Goal: Task Accomplishment & Management: Use online tool/utility

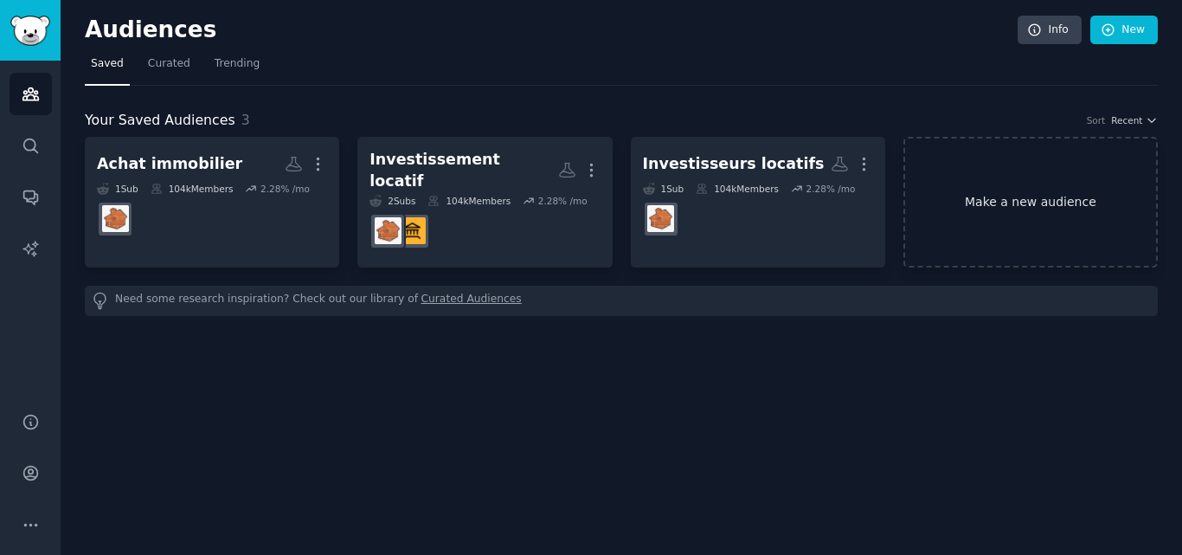
click at [1004, 187] on link "Make a new audience" at bounding box center [1030, 202] width 254 height 131
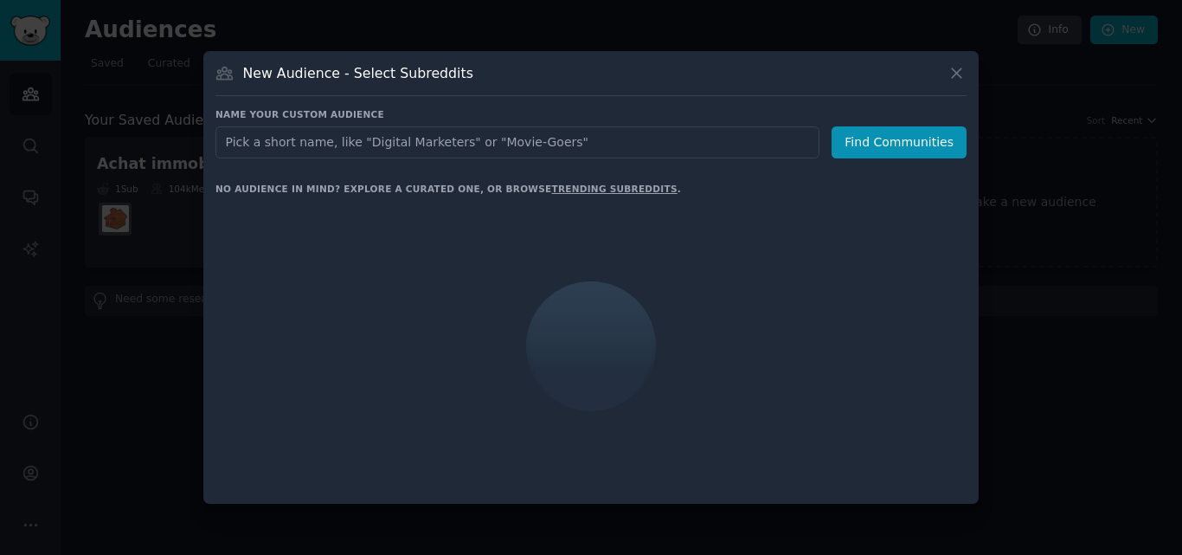
click at [566, 145] on input "text" at bounding box center [517, 142] width 604 height 32
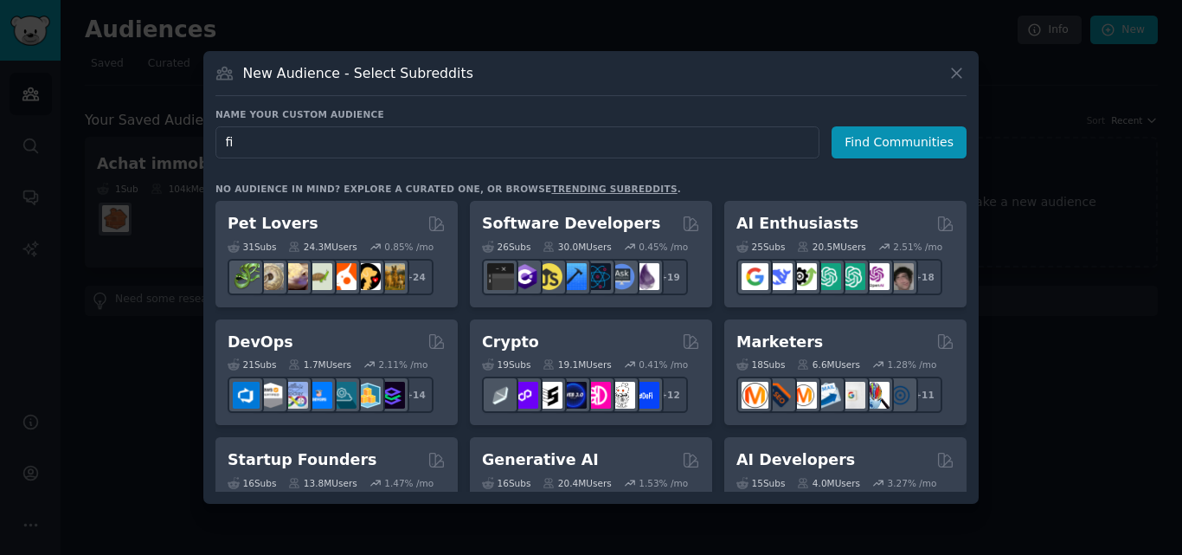
type input "f"
type input "i"
type input "investissement immobilier"
click button "Find Communities" at bounding box center [899, 142] width 135 height 32
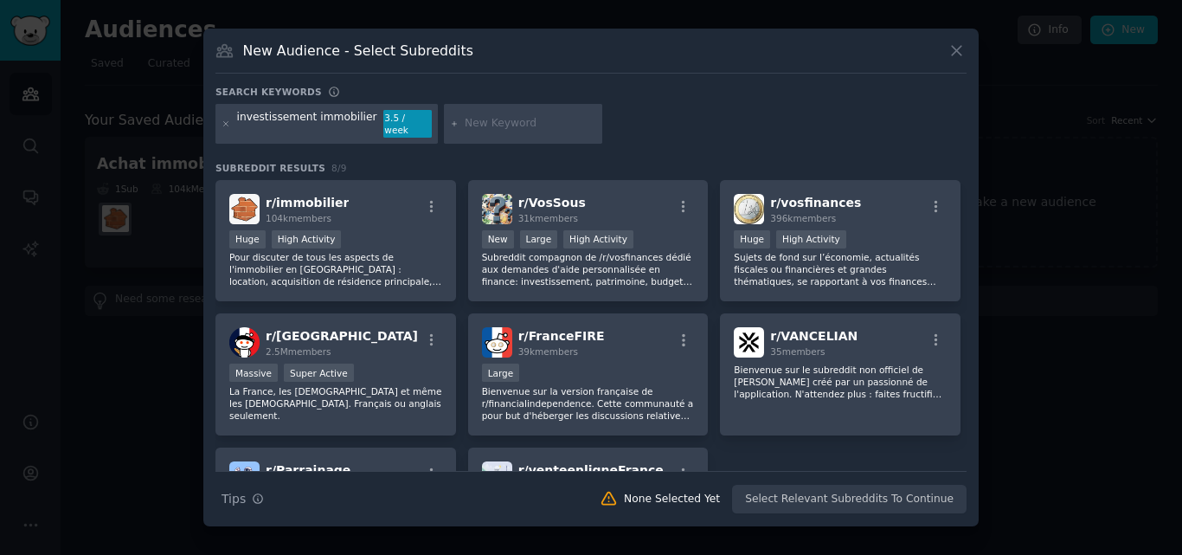
click at [164, 100] on div at bounding box center [591, 277] width 1182 height 555
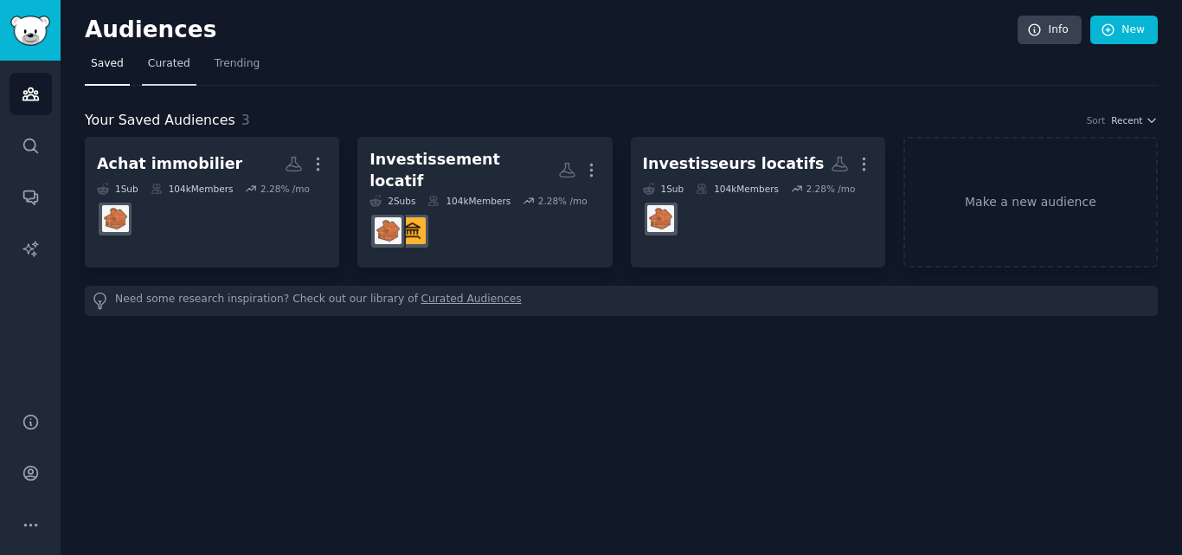
click at [170, 67] on span "Curated" at bounding box center [169, 64] width 42 height 16
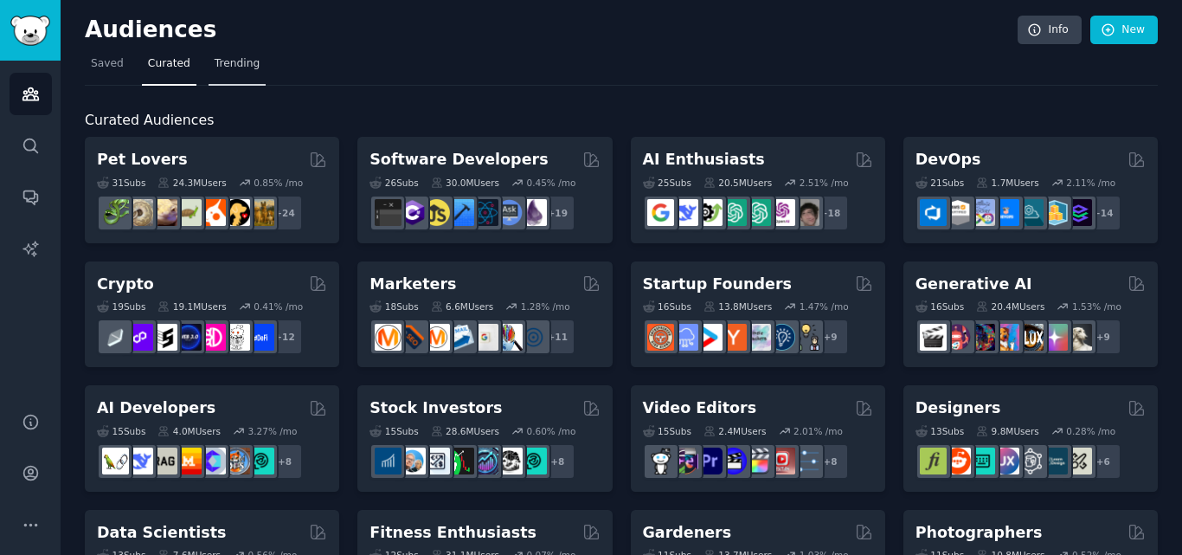
click at [246, 62] on span "Trending" at bounding box center [237, 64] width 45 height 16
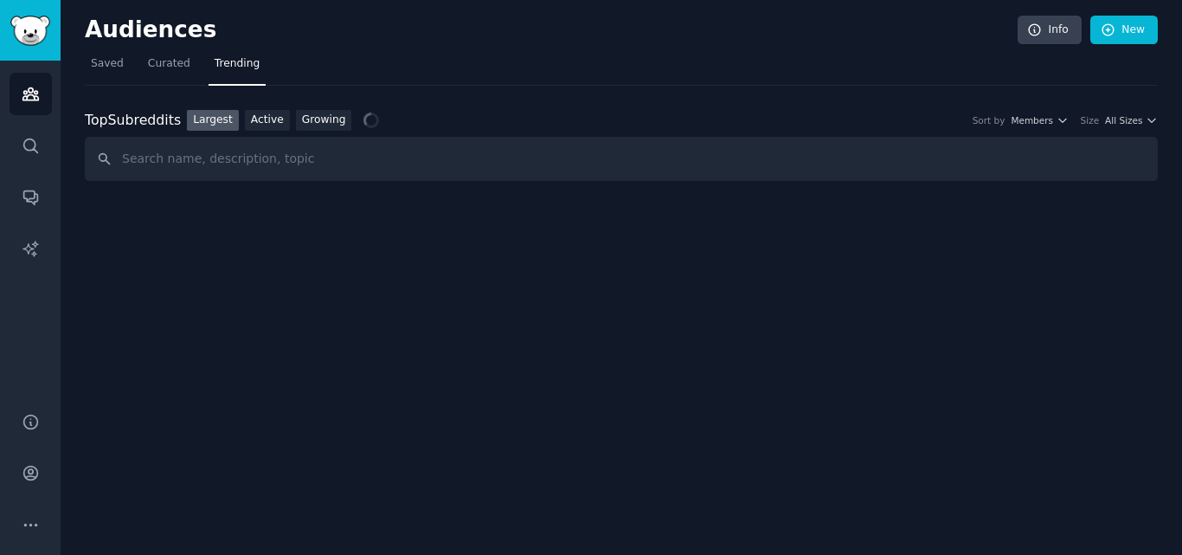
click at [265, 168] on input "text" at bounding box center [621, 159] width 1073 height 44
type input "investissement immobilier"
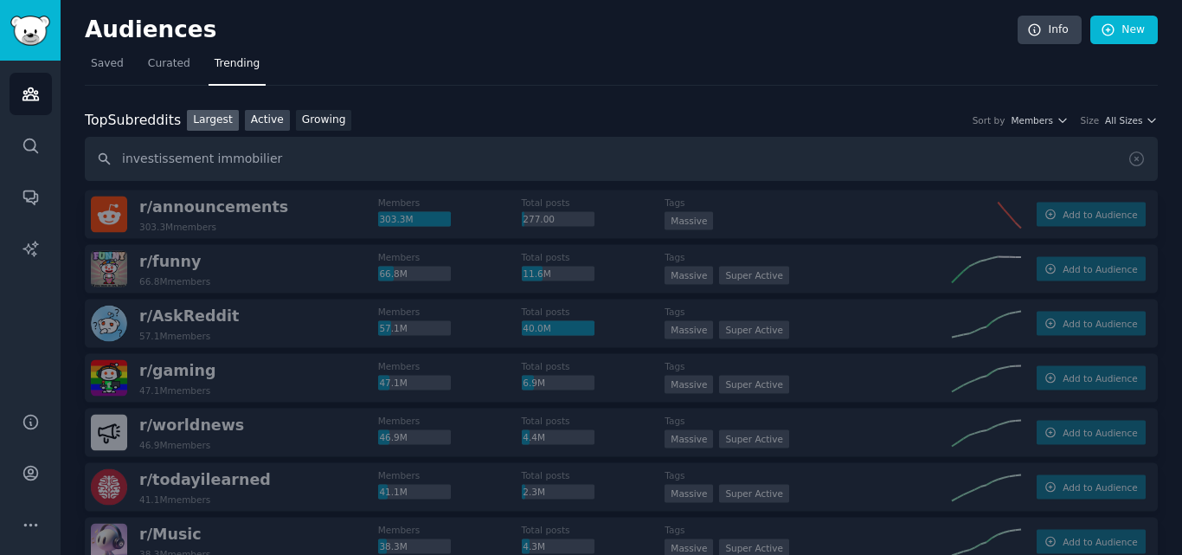
click at [256, 122] on link "Active" at bounding box center [267, 121] width 45 height 22
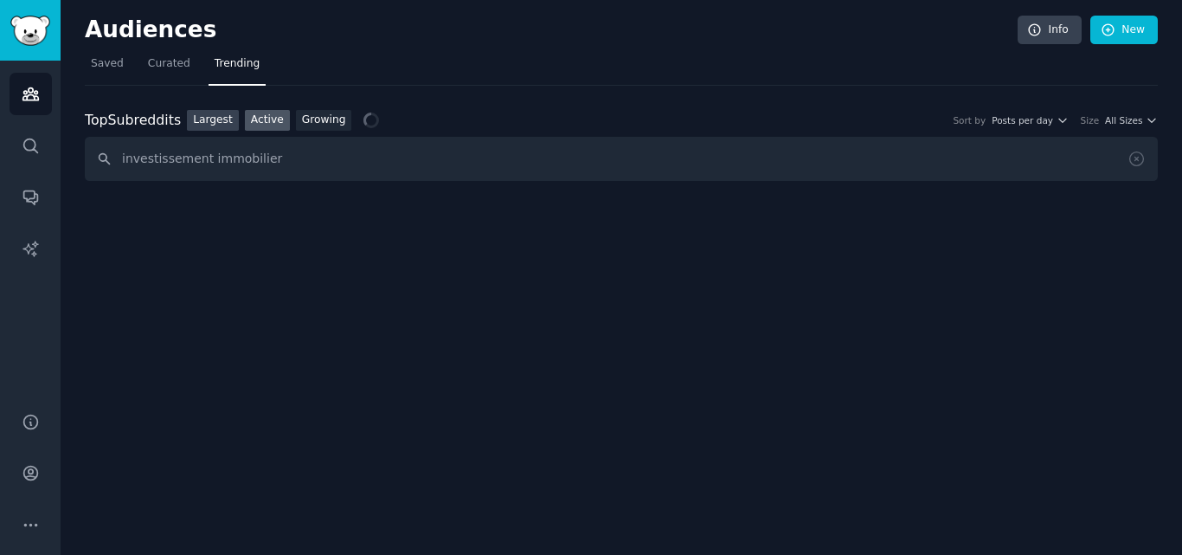
click at [218, 122] on link "Largest" at bounding box center [213, 121] width 52 height 22
click at [297, 162] on input "investissement immobilier" at bounding box center [621, 159] width 1073 height 44
click at [297, 158] on input "investissement immobilier" at bounding box center [621, 159] width 1073 height 44
click at [262, 123] on link "Active" at bounding box center [267, 121] width 45 height 22
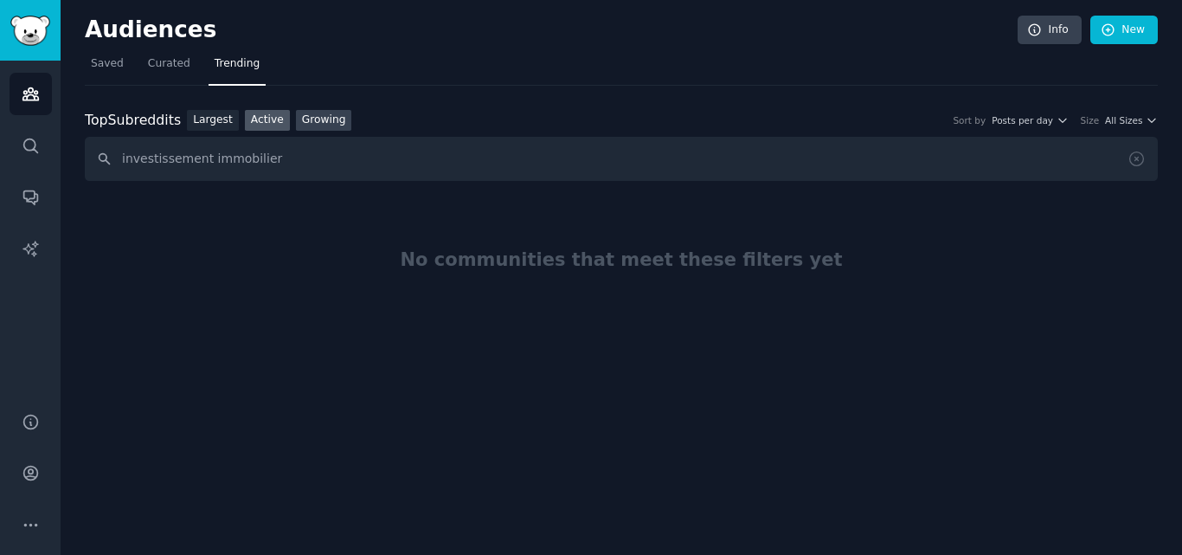
click at [310, 125] on link "Growing" at bounding box center [324, 121] width 56 height 22
click at [117, 67] on span "Saved" at bounding box center [107, 64] width 33 height 16
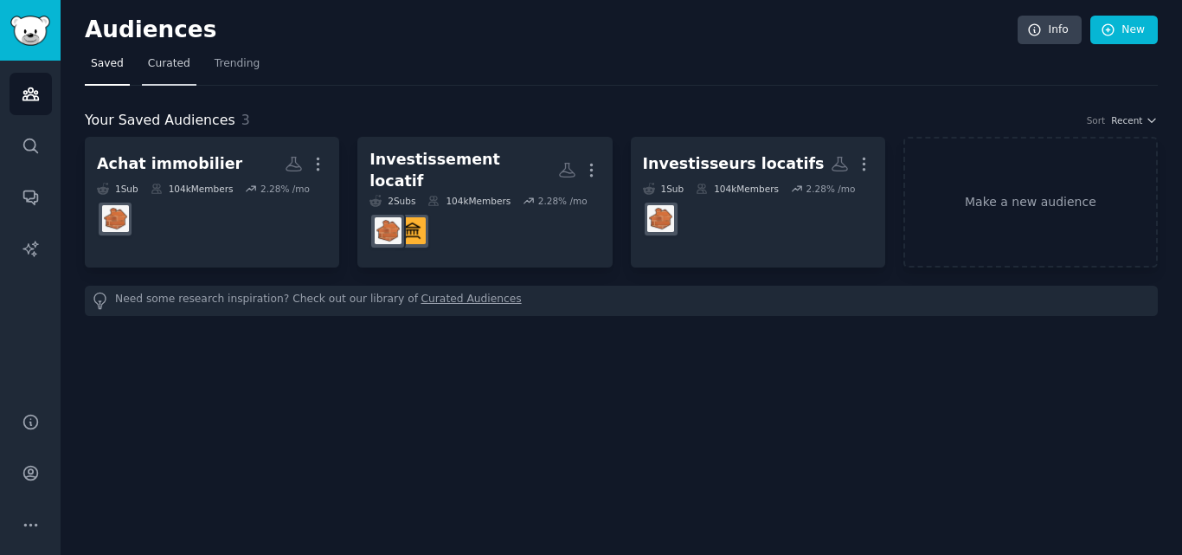
click at [168, 64] on span "Curated" at bounding box center [169, 64] width 42 height 16
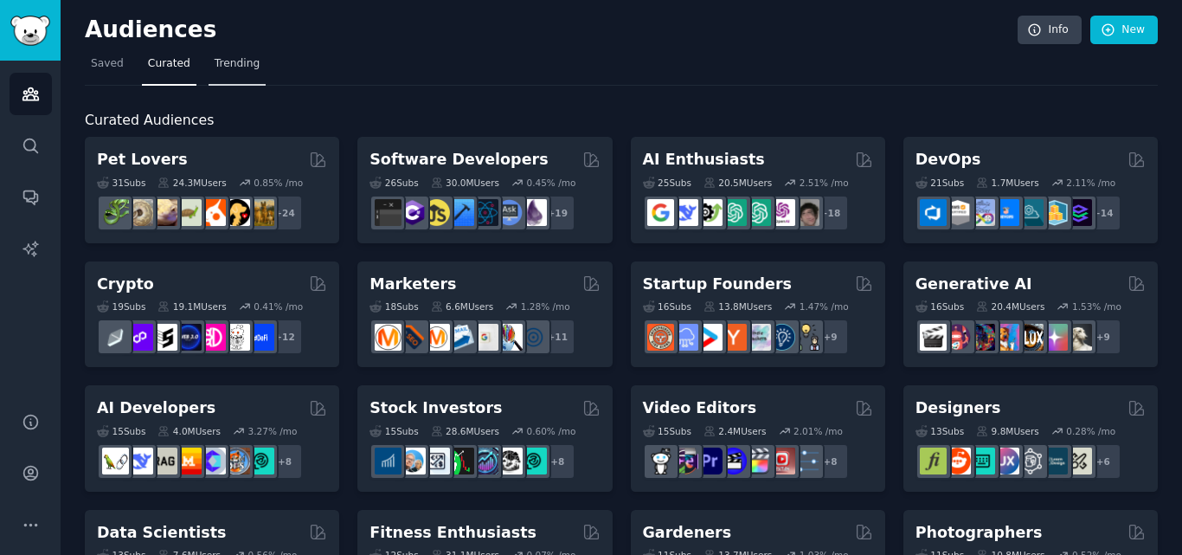
click at [223, 64] on span "Trending" at bounding box center [237, 64] width 45 height 16
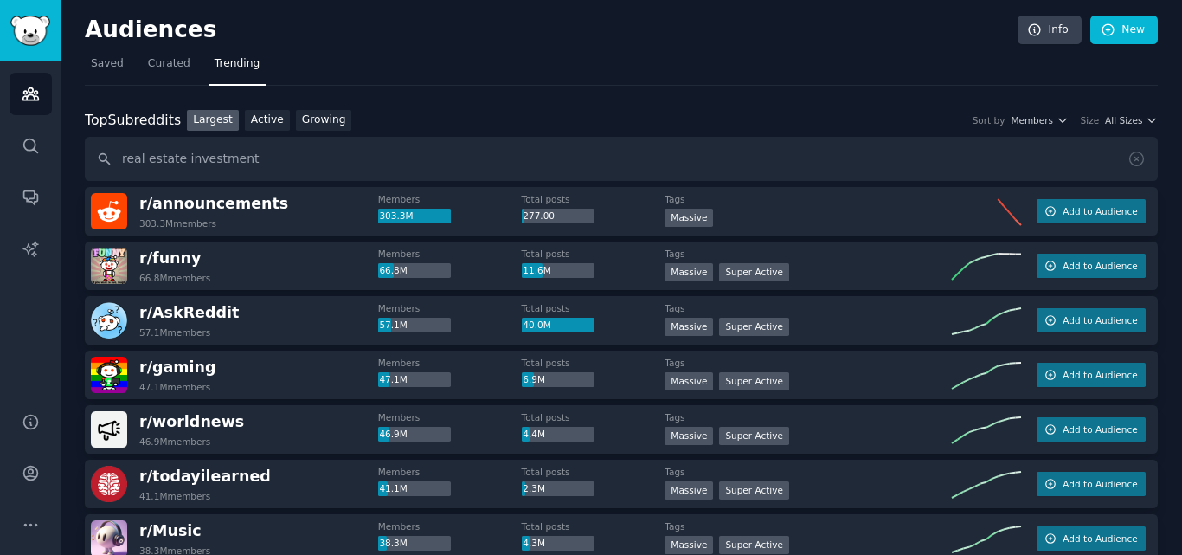
type input "real estate investment"
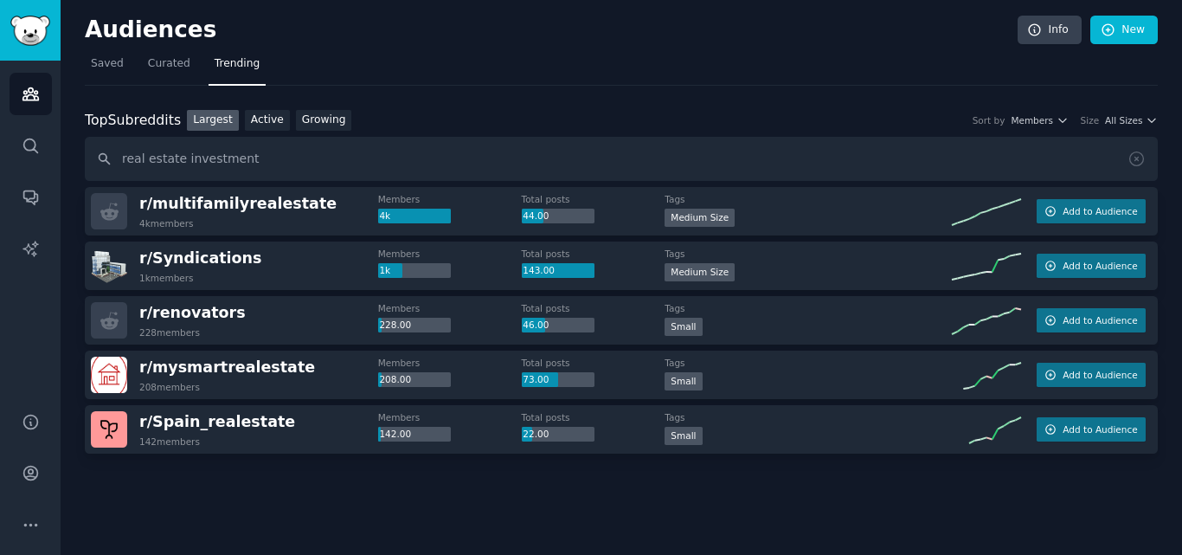
click at [281, 214] on span "r/ multifamilyrealestate" at bounding box center [237, 204] width 197 height 22
click at [116, 55] on link "Saved" at bounding box center [107, 67] width 45 height 35
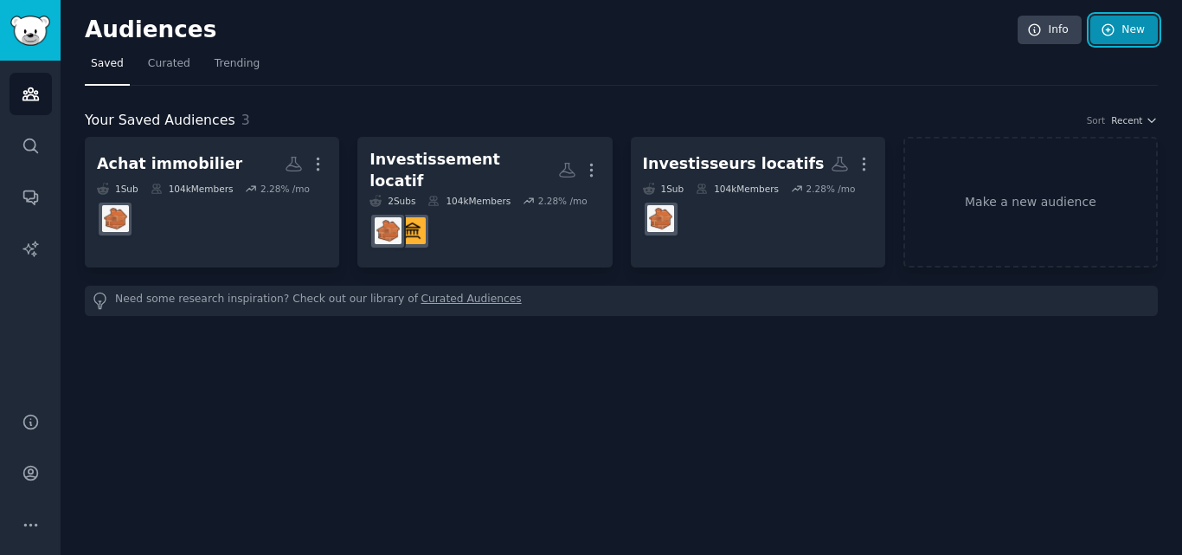
click at [1126, 31] on link "New" at bounding box center [1123, 30] width 67 height 29
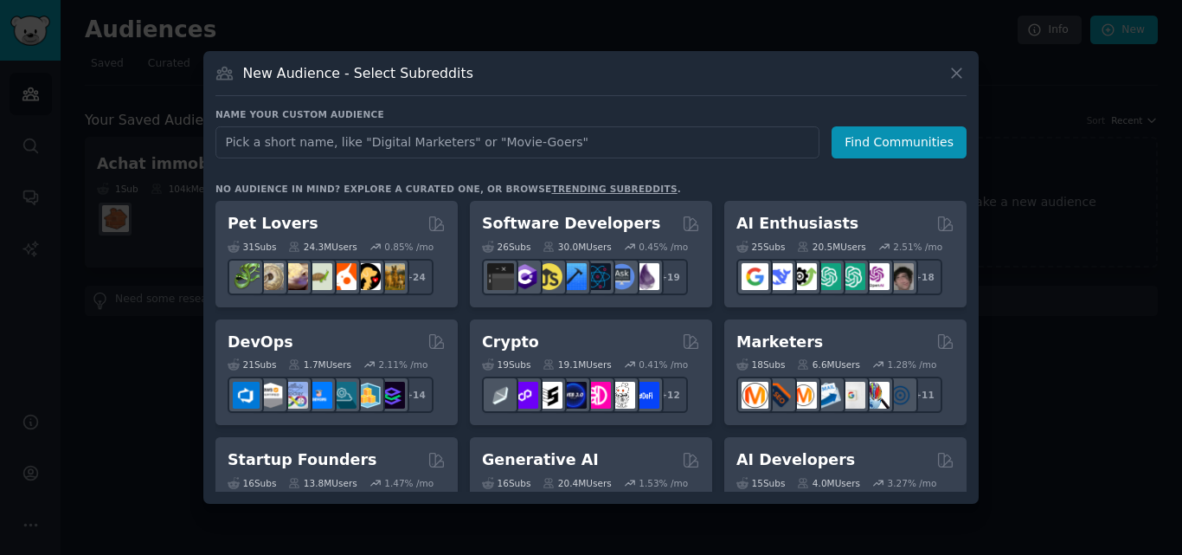
type input "real estate investment"
click button "Find Communities" at bounding box center [899, 142] width 135 height 32
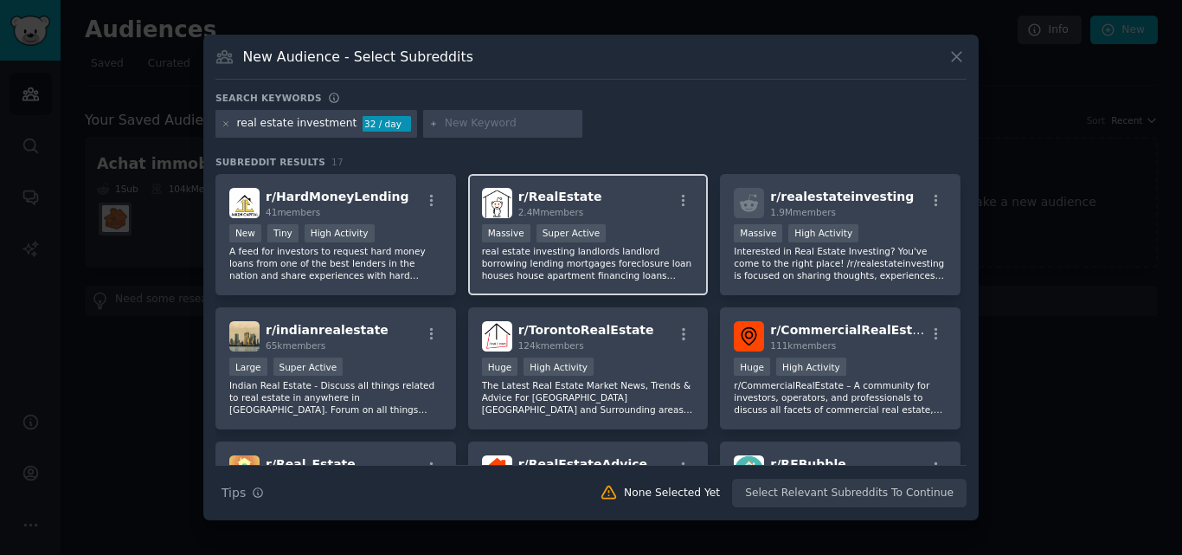
click at [642, 259] on p "real estate investing landlords landlord borrowing lending mortgages foreclosur…" at bounding box center [588, 263] width 213 height 36
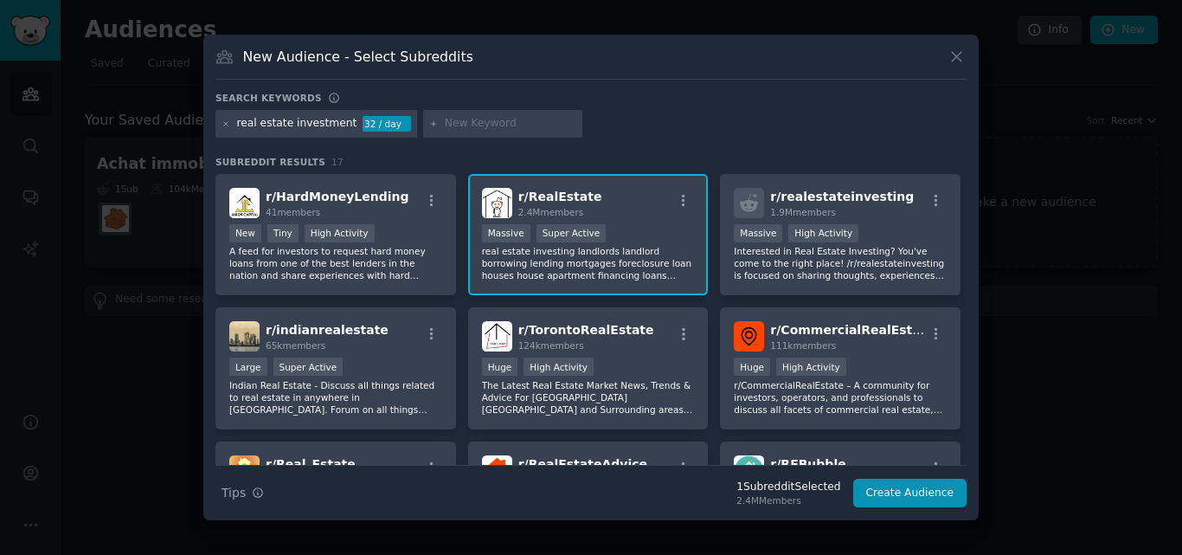
click at [663, 260] on p "real estate investing landlords landlord borrowing lending mortgages foreclosur…" at bounding box center [588, 263] width 213 height 36
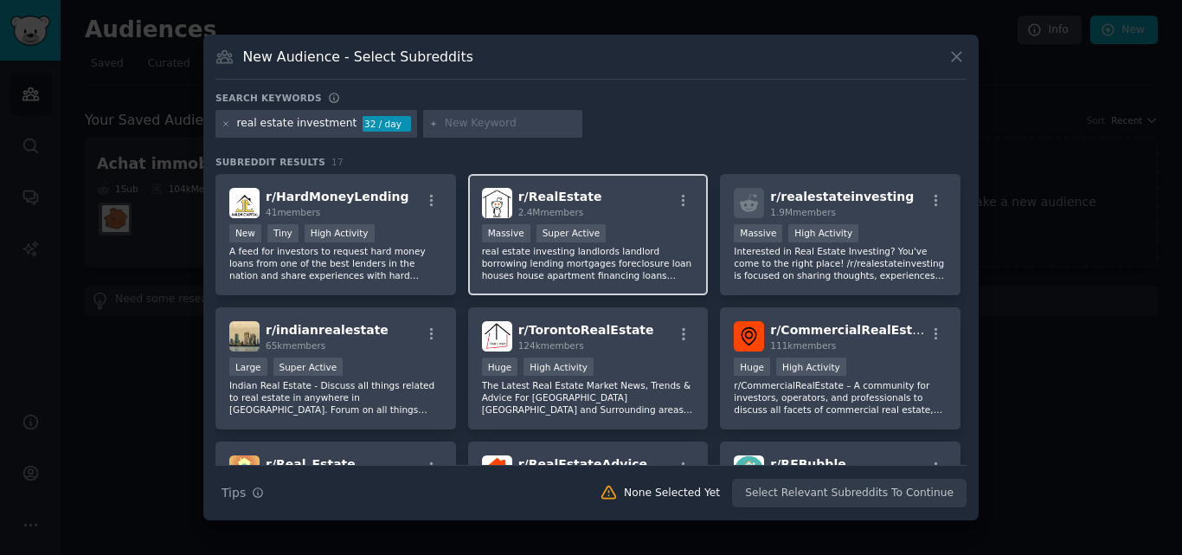
click at [663, 260] on p "real estate investing landlords landlord borrowing lending mortgages foreclosur…" at bounding box center [588, 263] width 213 height 36
click at [621, 254] on p "real estate investing landlords landlord borrowing lending mortgages foreclosur…" at bounding box center [588, 263] width 213 height 36
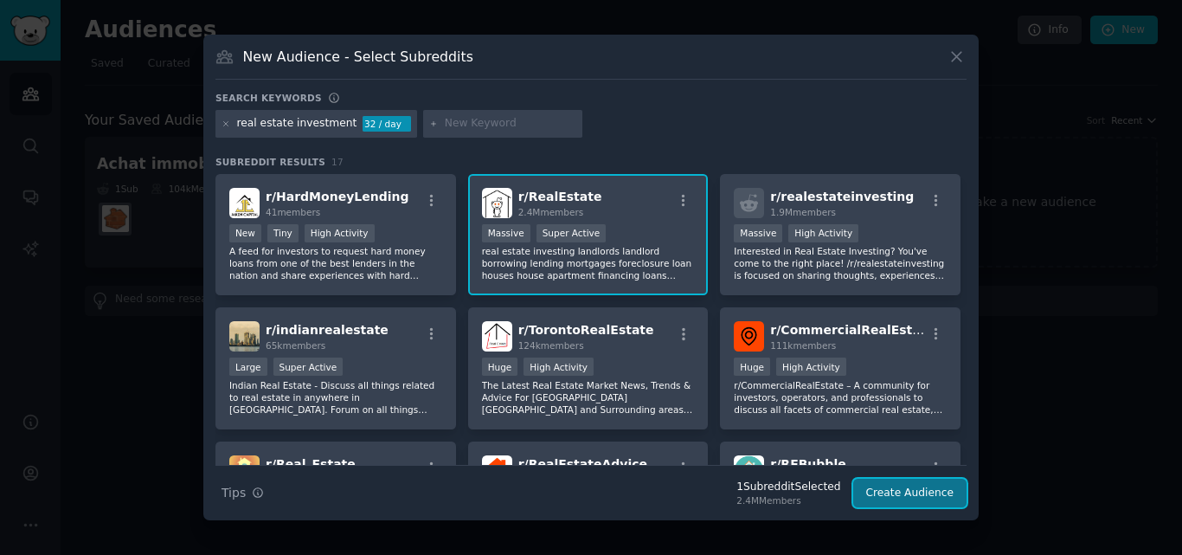
click at [924, 492] on button "Create Audience" at bounding box center [910, 493] width 114 height 29
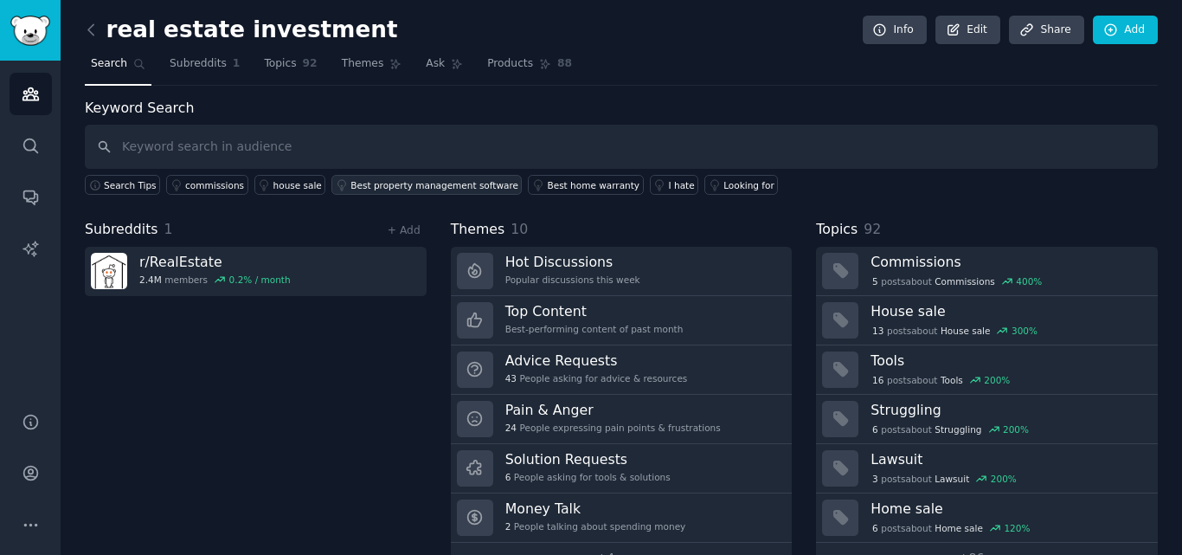
click at [457, 183] on div "Best property management software" at bounding box center [434, 185] width 168 height 12
